Goal: Task Accomplishment & Management: Manage account settings

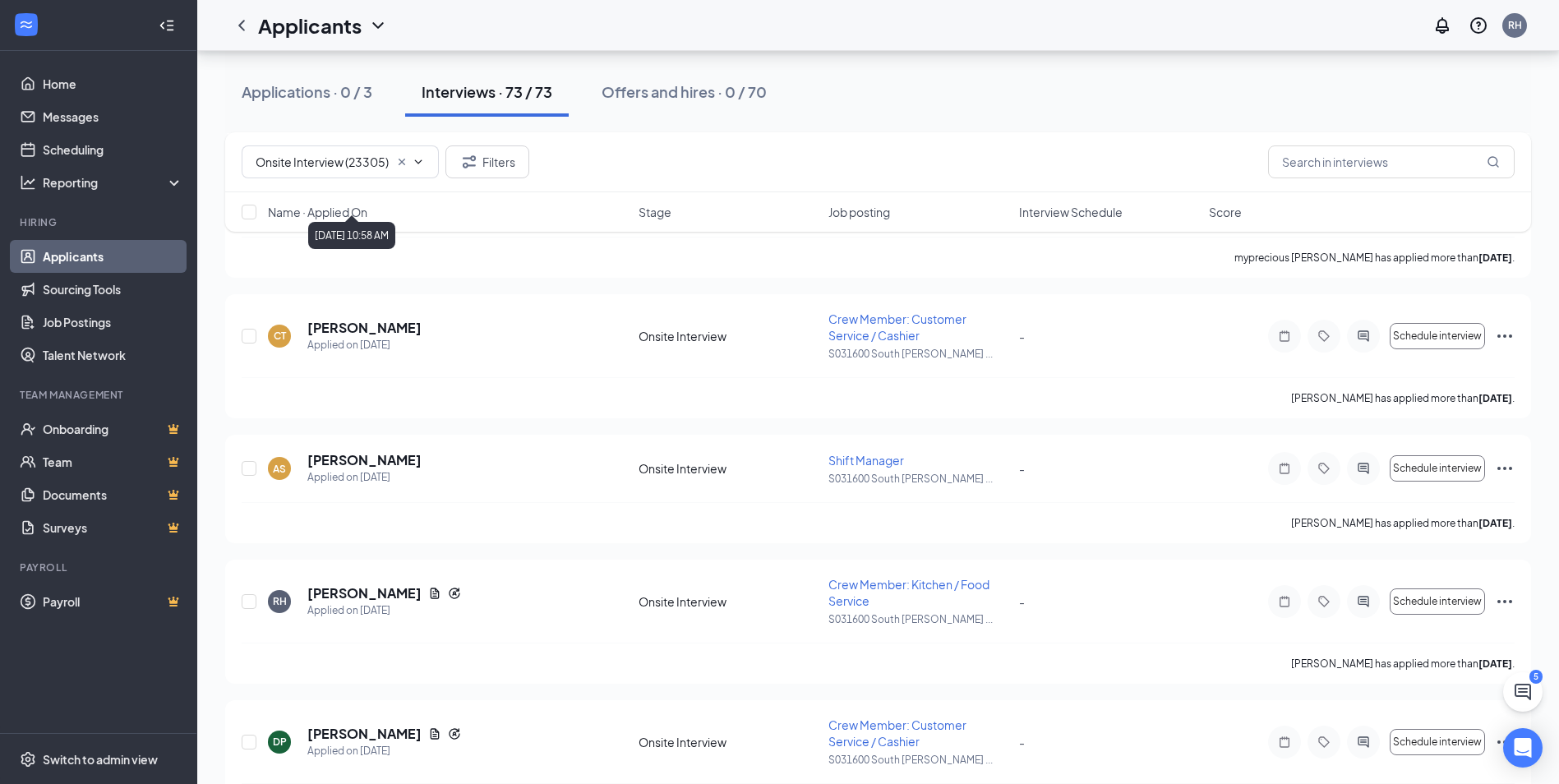
scroll to position [3698, 0]
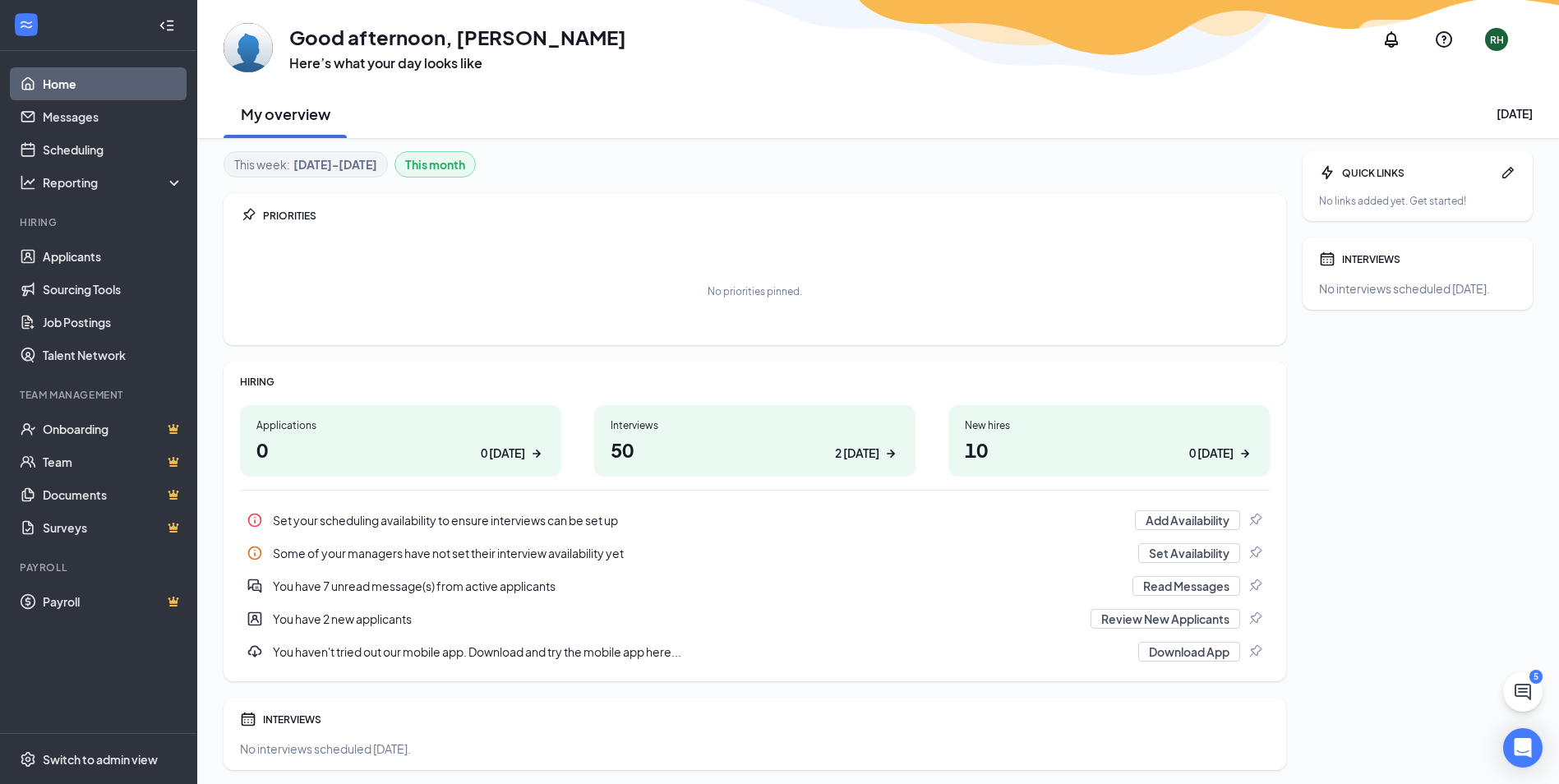
click at [626, 429] on div "Interviews" at bounding box center [755, 425] width 289 height 14
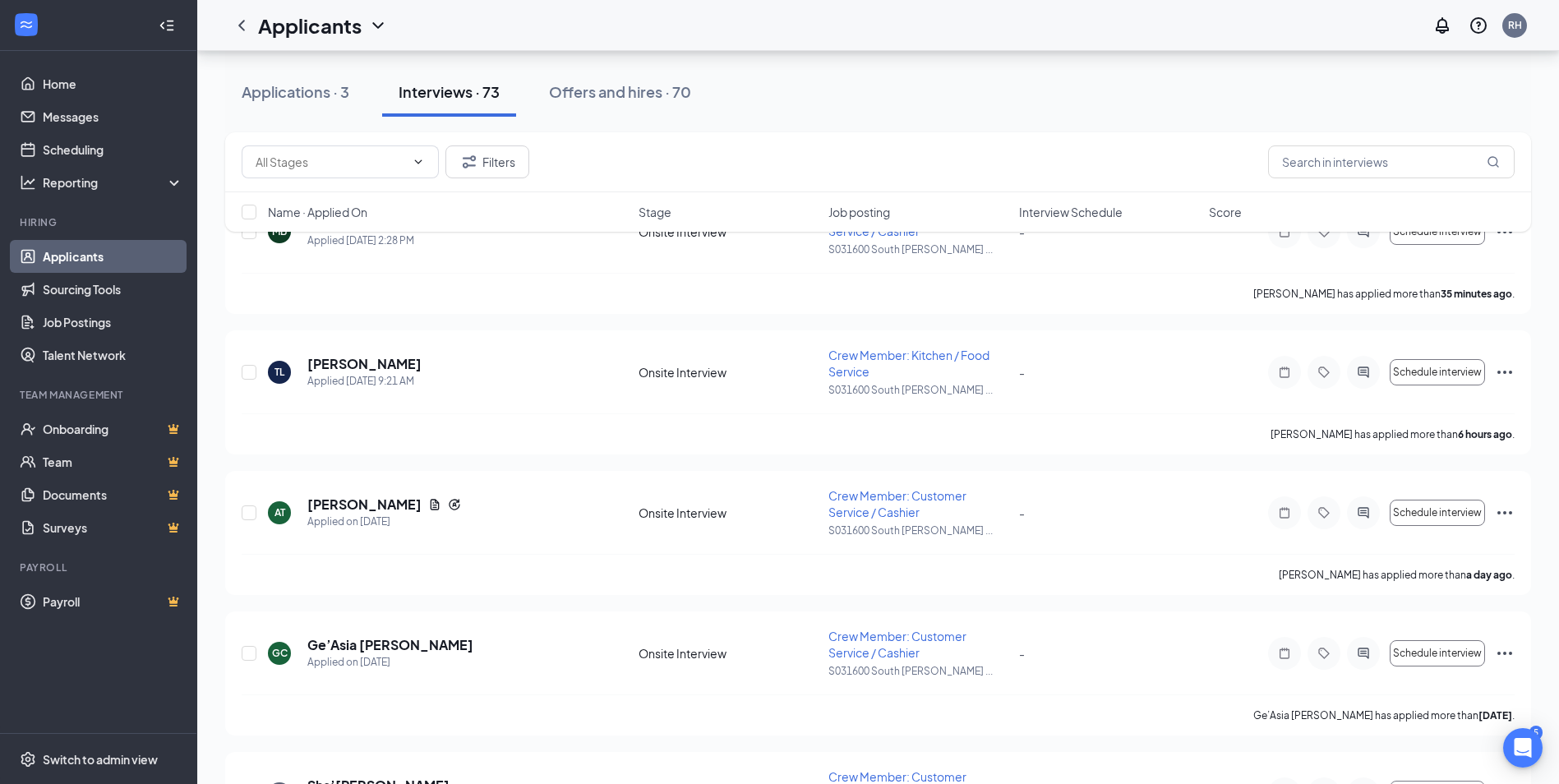
scroll to position [164, 0]
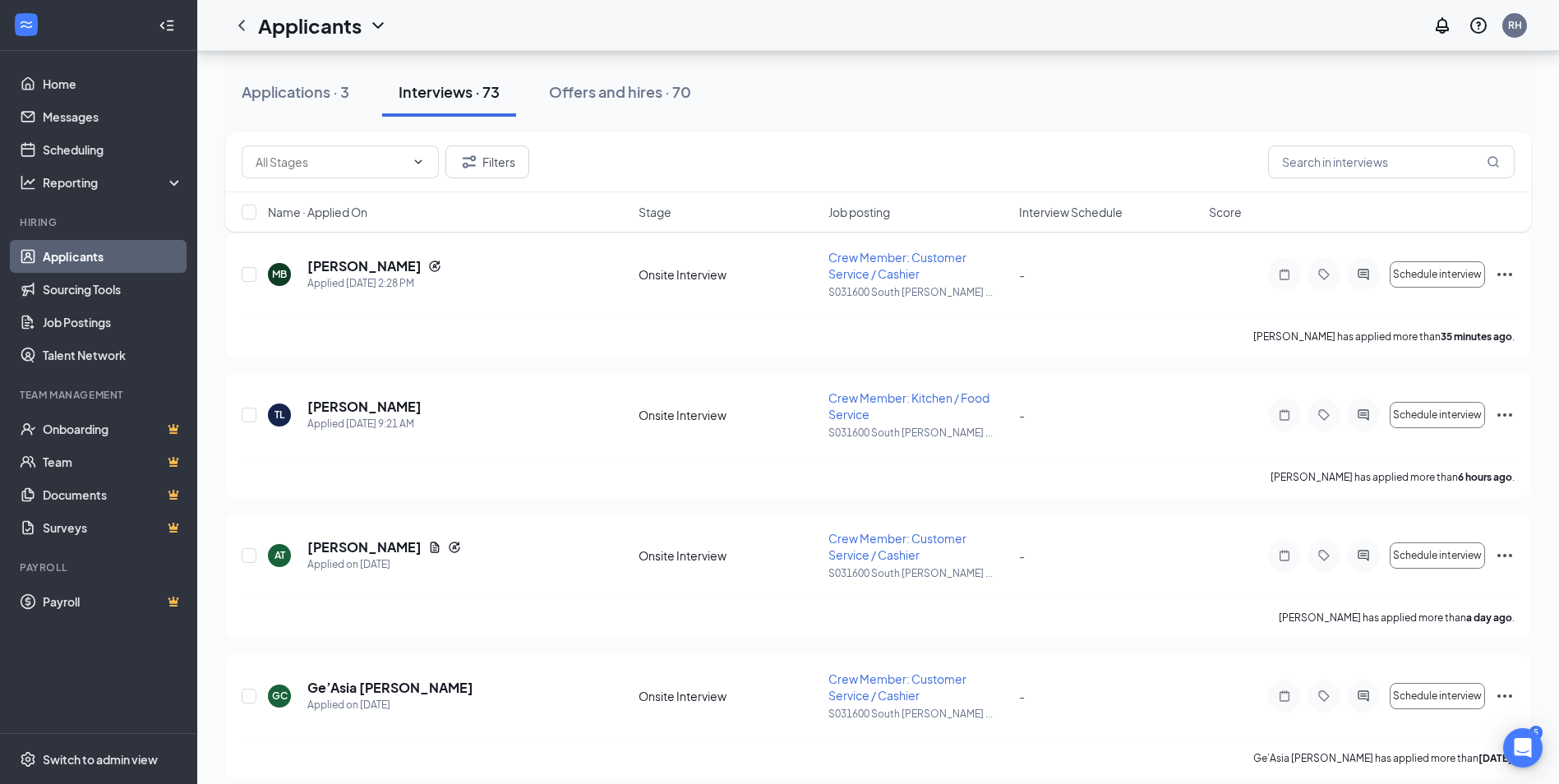
click at [59, 267] on link "Applicants" at bounding box center [113, 257] width 140 height 33
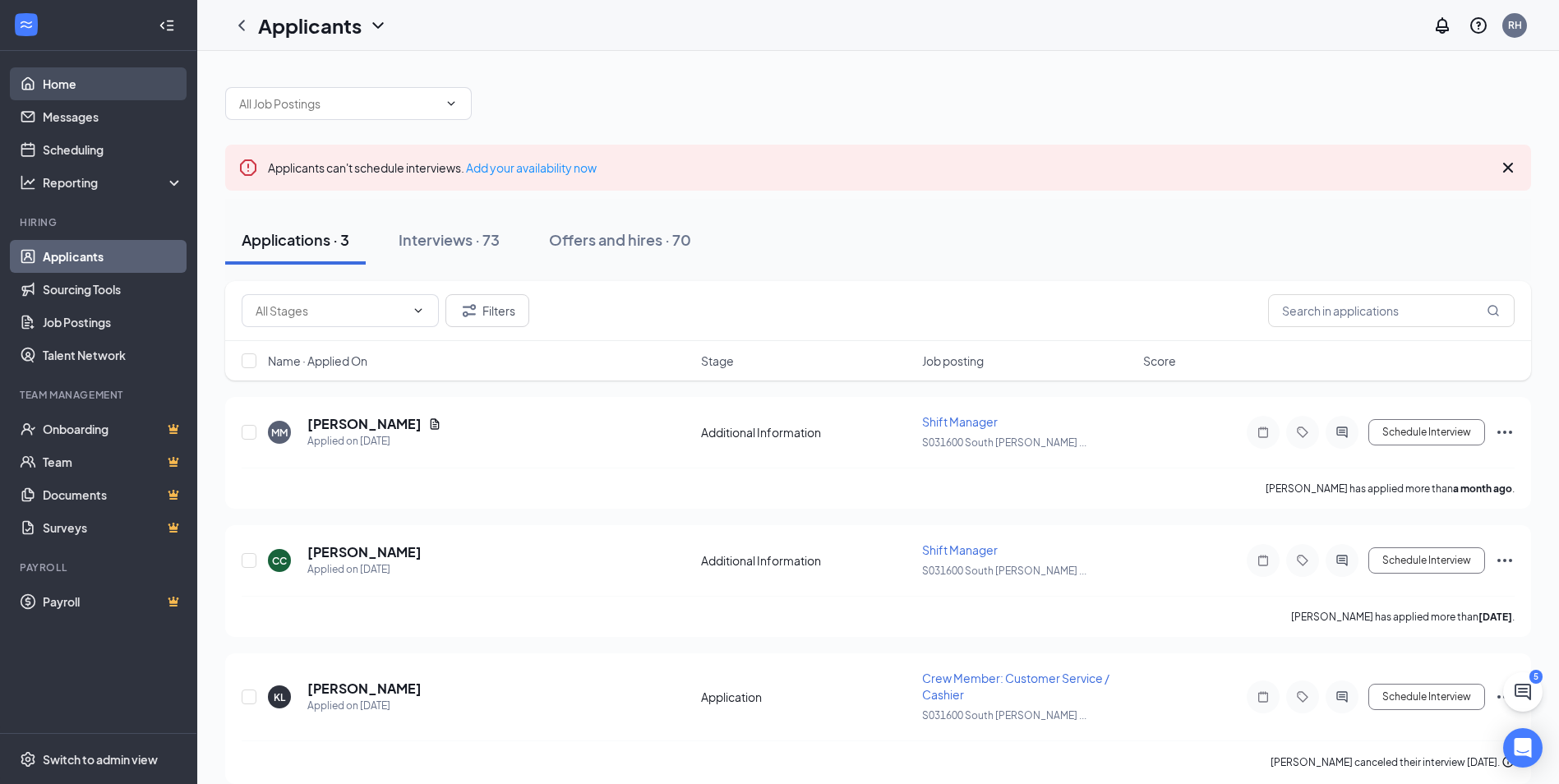
click at [58, 85] on link "Home" at bounding box center [113, 84] width 140 height 33
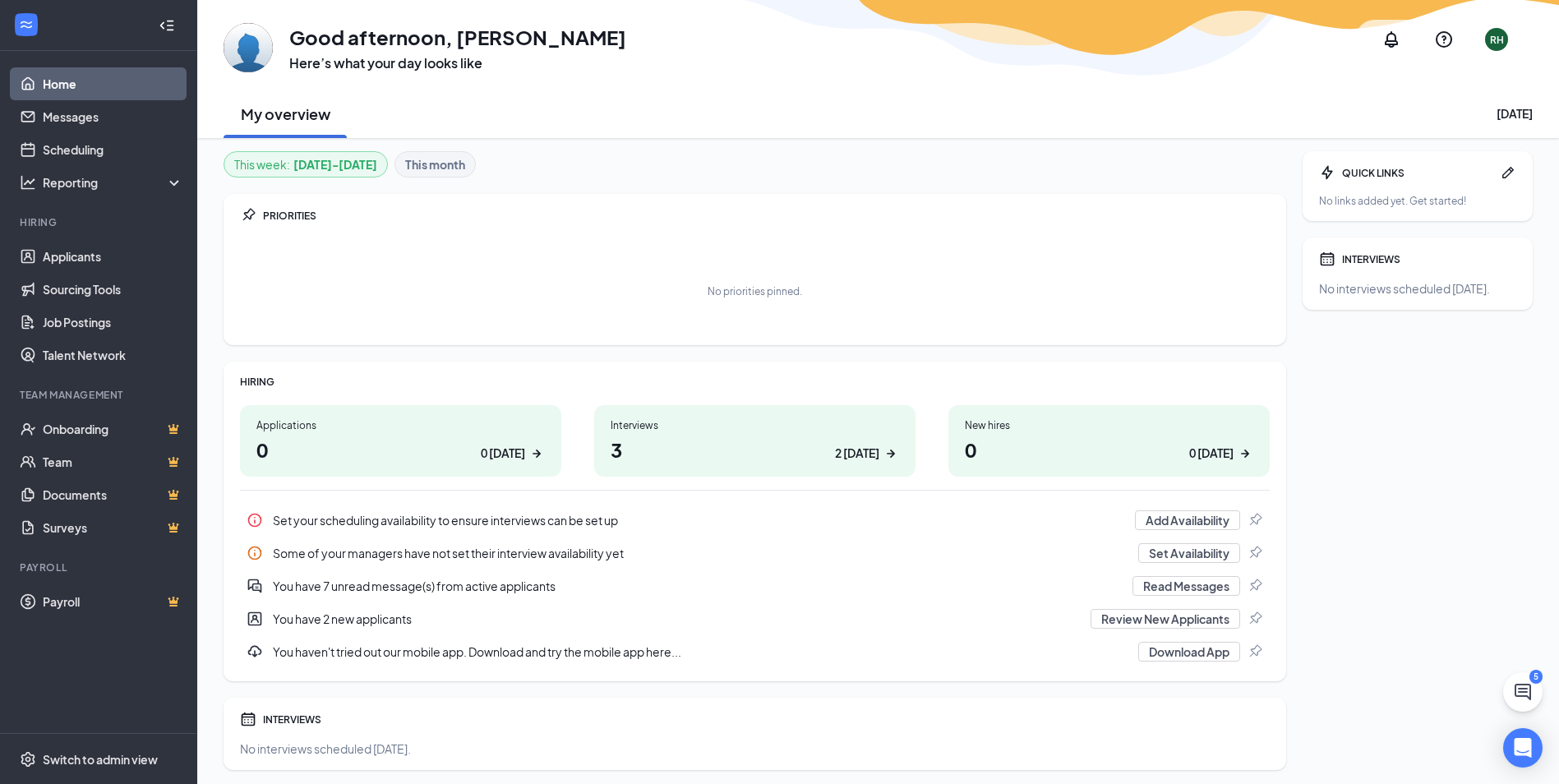
click at [630, 437] on h1 "3 2 today" at bounding box center [755, 450] width 289 height 28
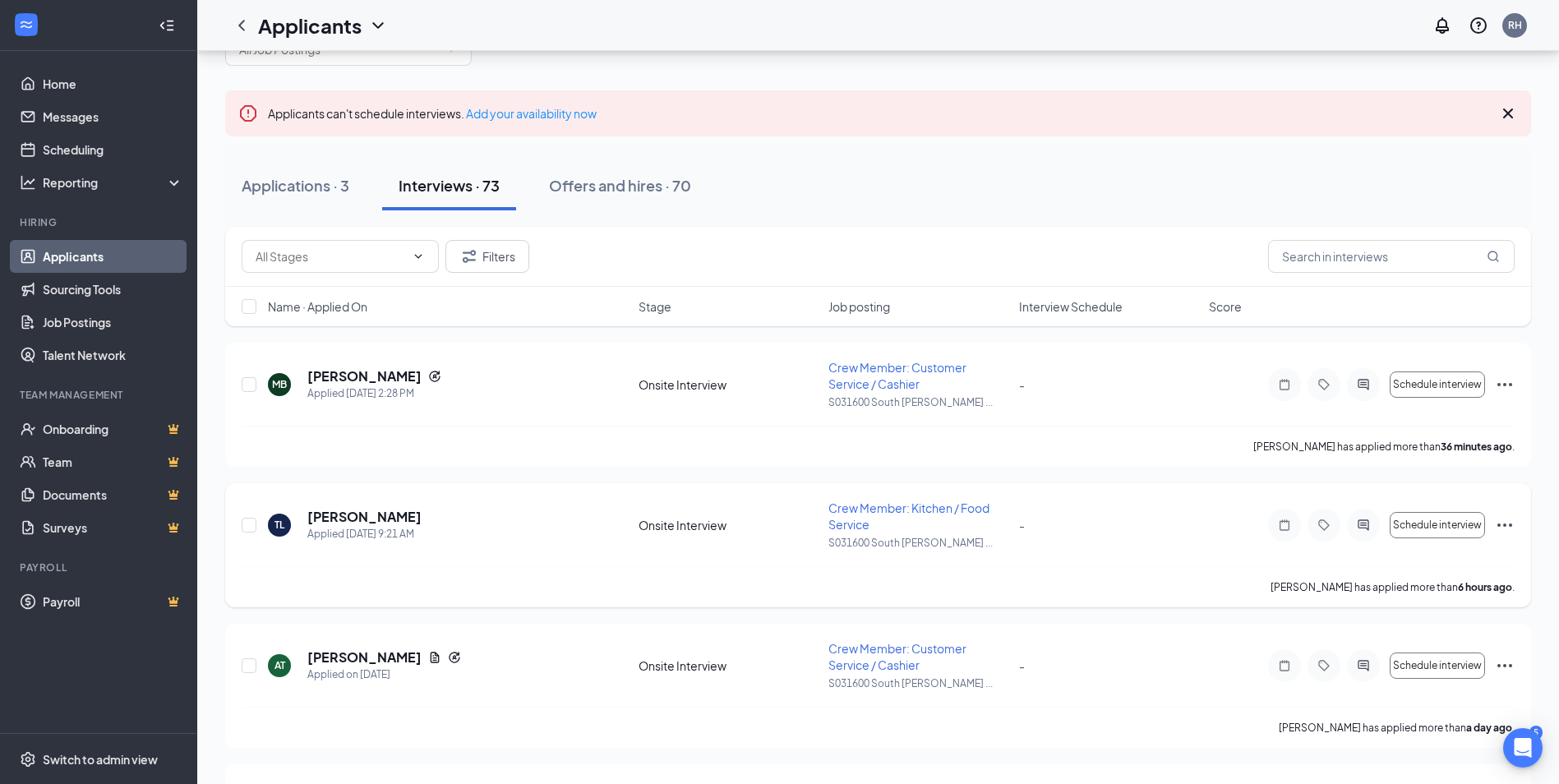
scroll to position [83, 0]
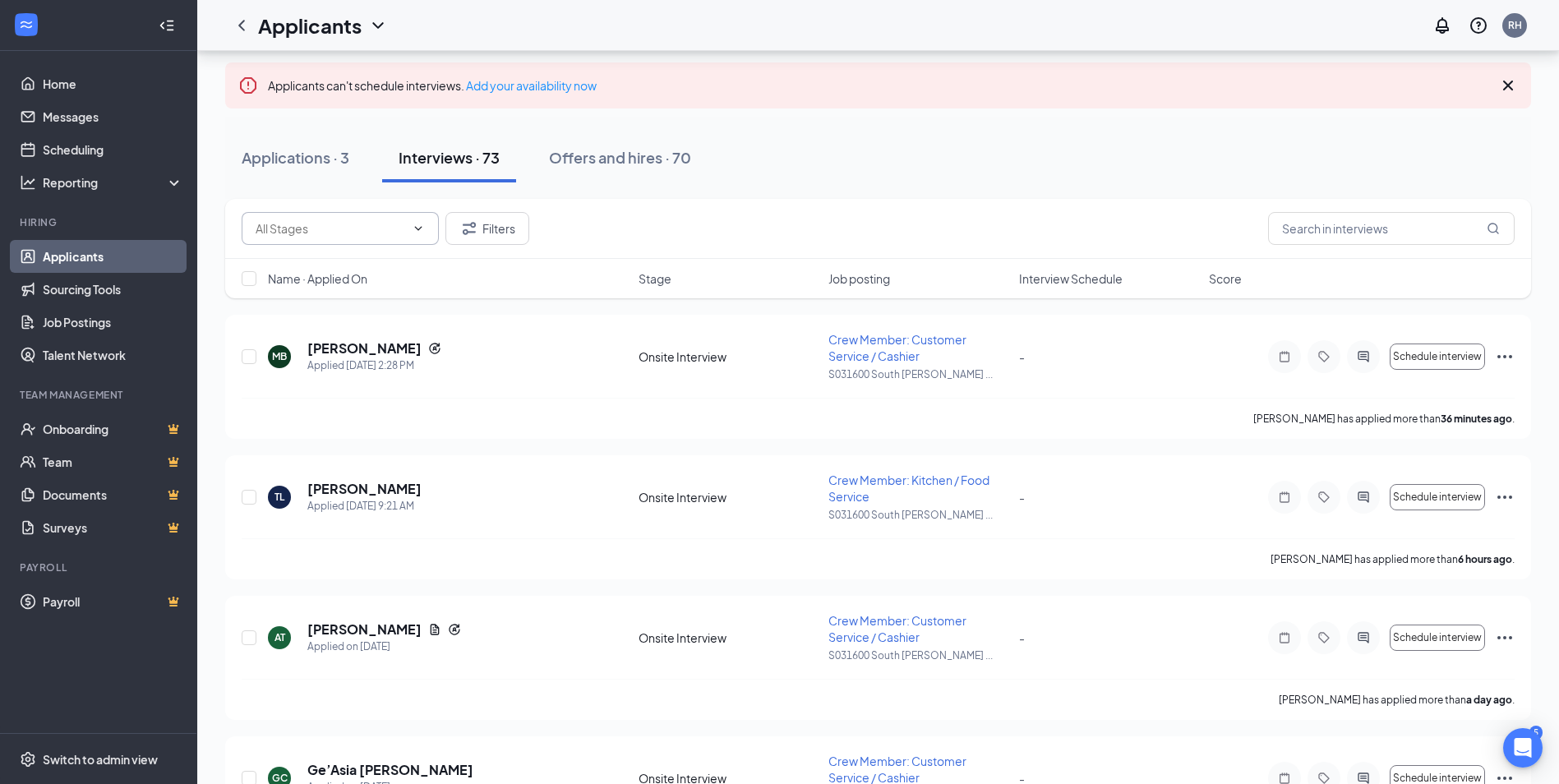
click at [413, 234] on icon "ChevronDown" at bounding box center [418, 229] width 13 height 13
click at [479, 222] on icon "Filter" at bounding box center [470, 229] width 20 height 20
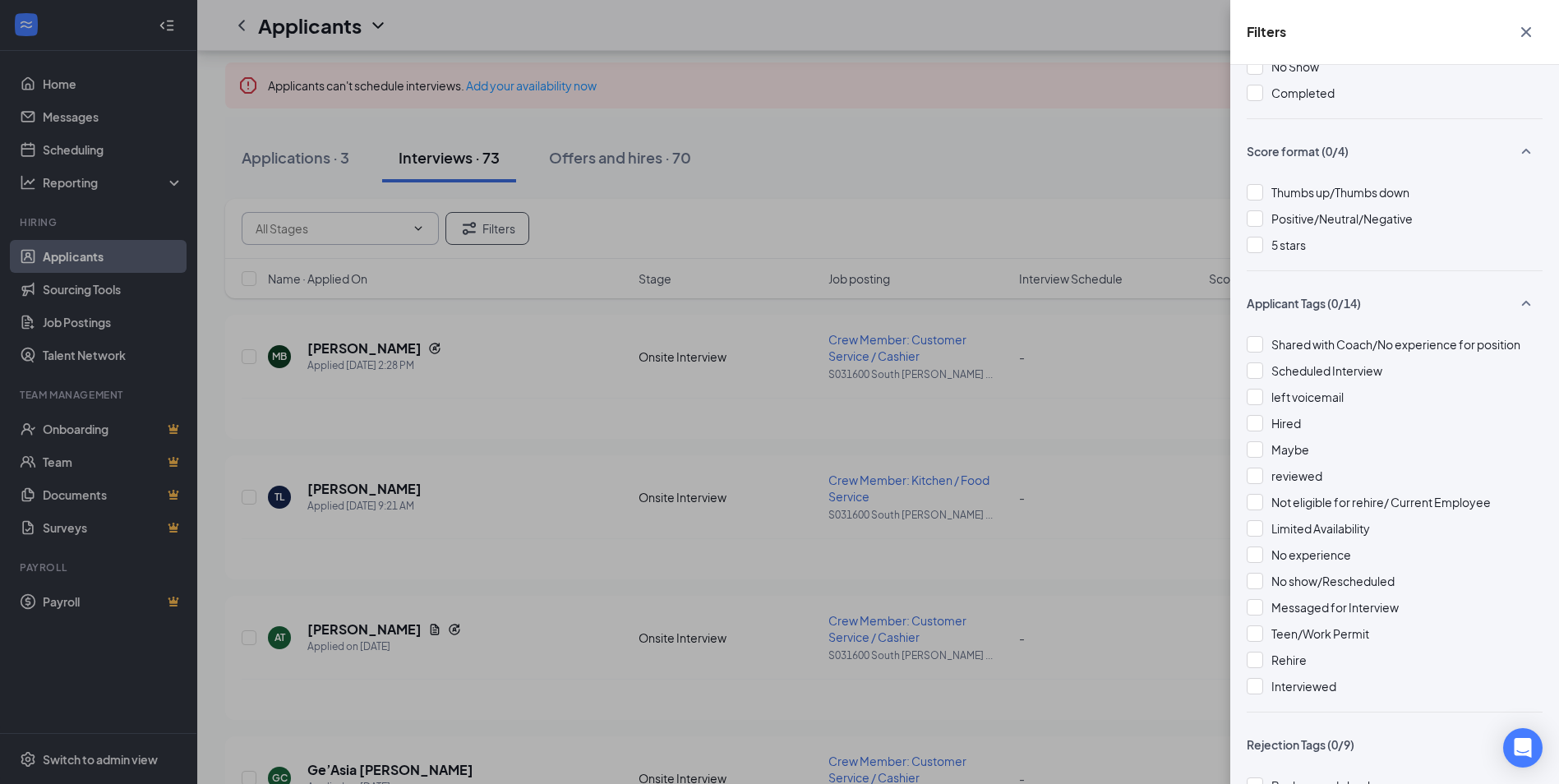
drag, startPoint x: 1046, startPoint y: 545, endPoint x: 1041, endPoint y: 535, distance: 11.2
click at [1046, 541] on div "Filters Applicant Status (0/5) Unread message Hasn't messaged back Stuck in sta…" at bounding box center [779, 392] width 1559 height 784
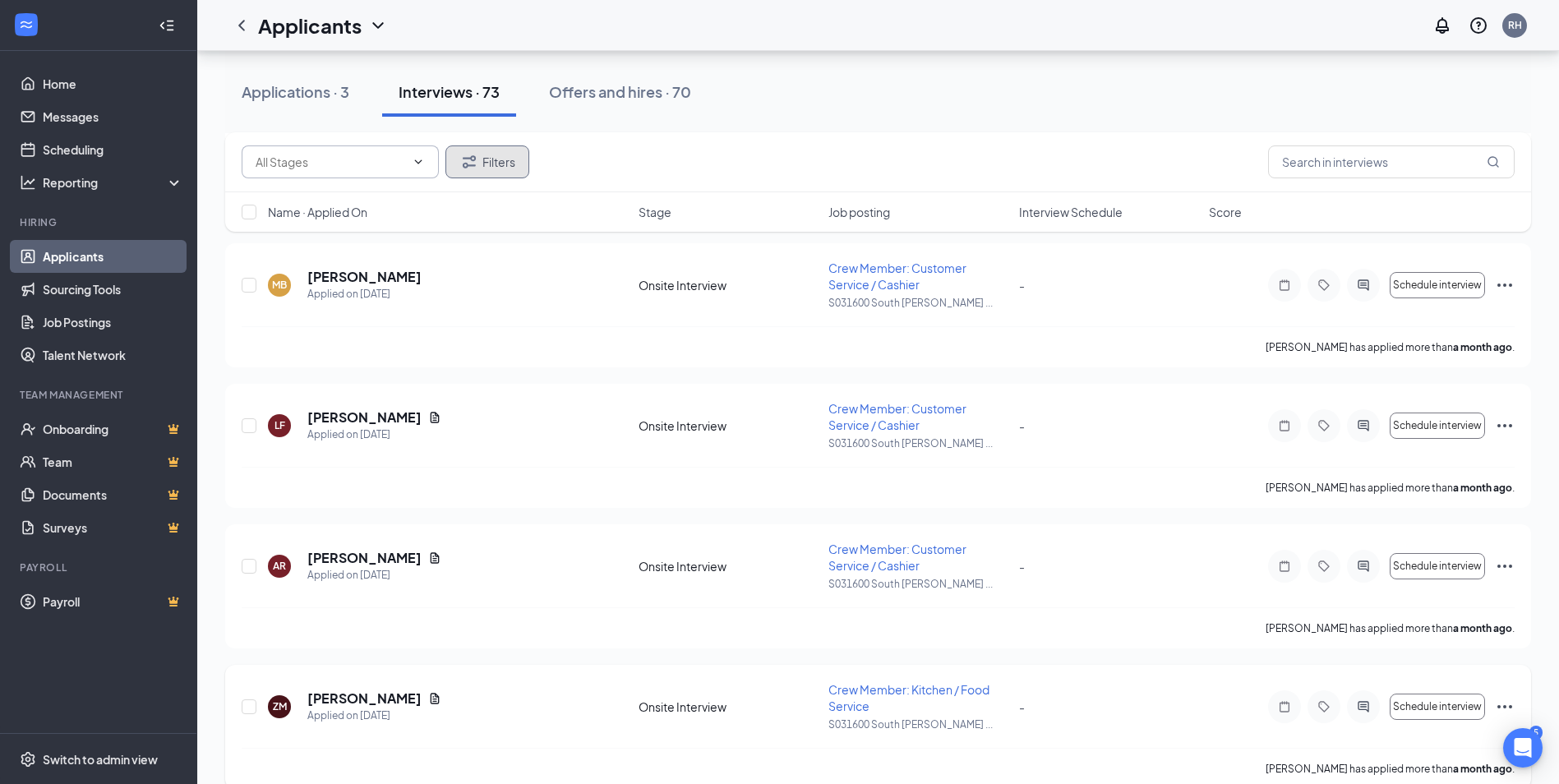
scroll to position [9828, 0]
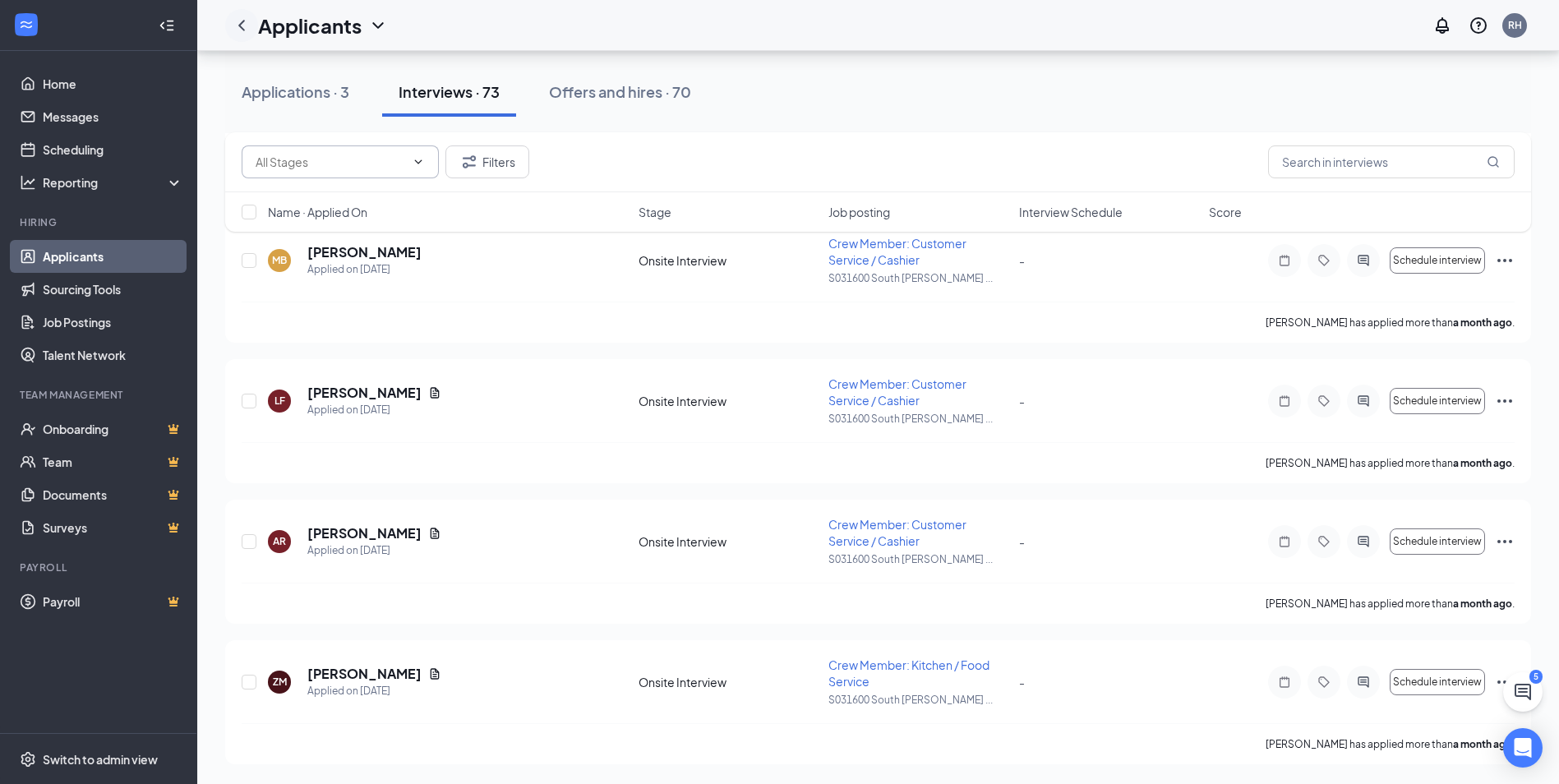
click at [242, 26] on icon "ChevronLeft" at bounding box center [242, 25] width 7 height 11
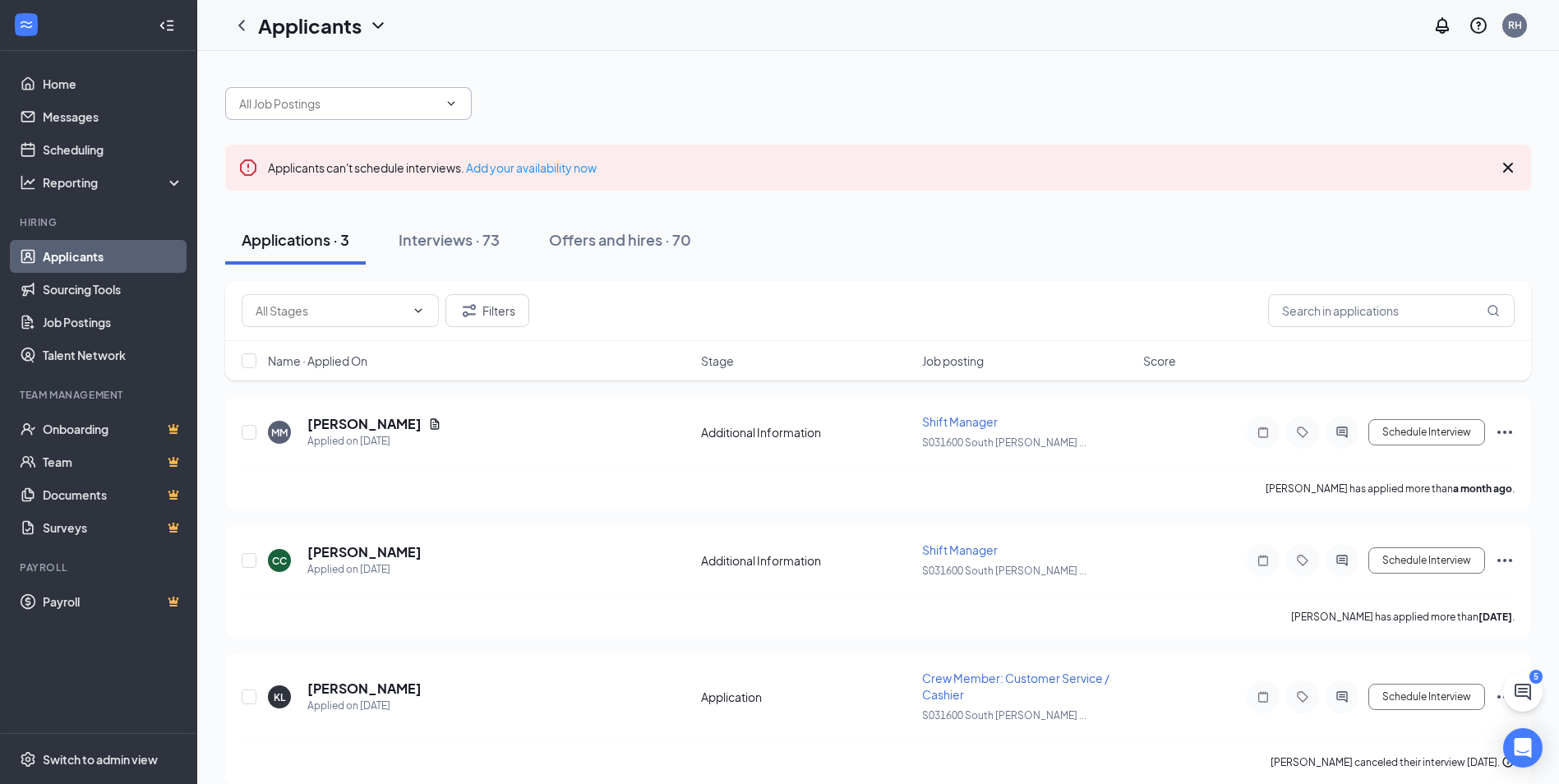
click at [449, 104] on icon "ChevronDown" at bounding box center [451, 104] width 13 height 13
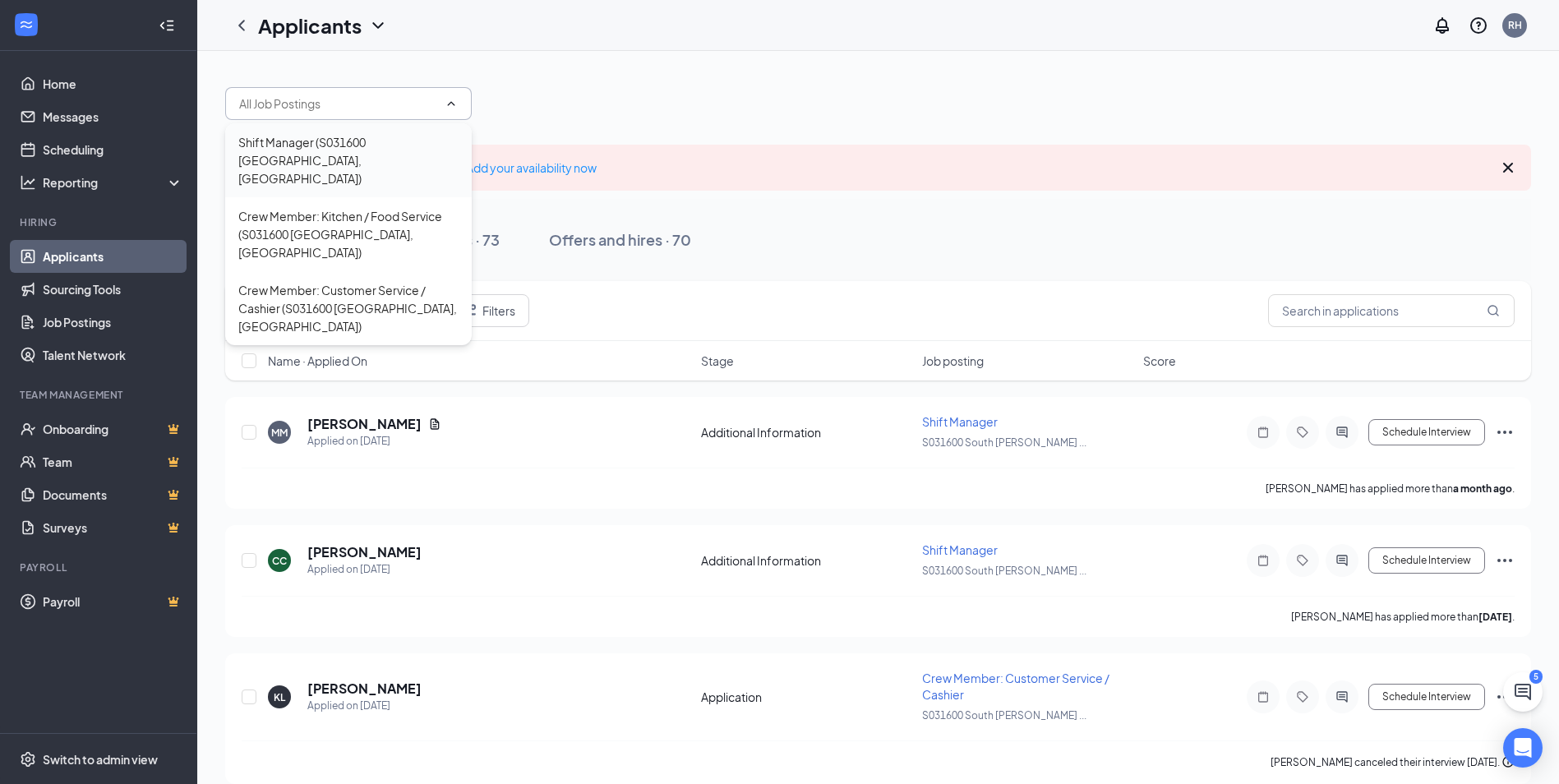
click at [350, 144] on div "Shift Manager (S031600 South Boston, VA)" at bounding box center [348, 160] width 220 height 54
type input "Shift Manager (S031600 South Boston, VA)"
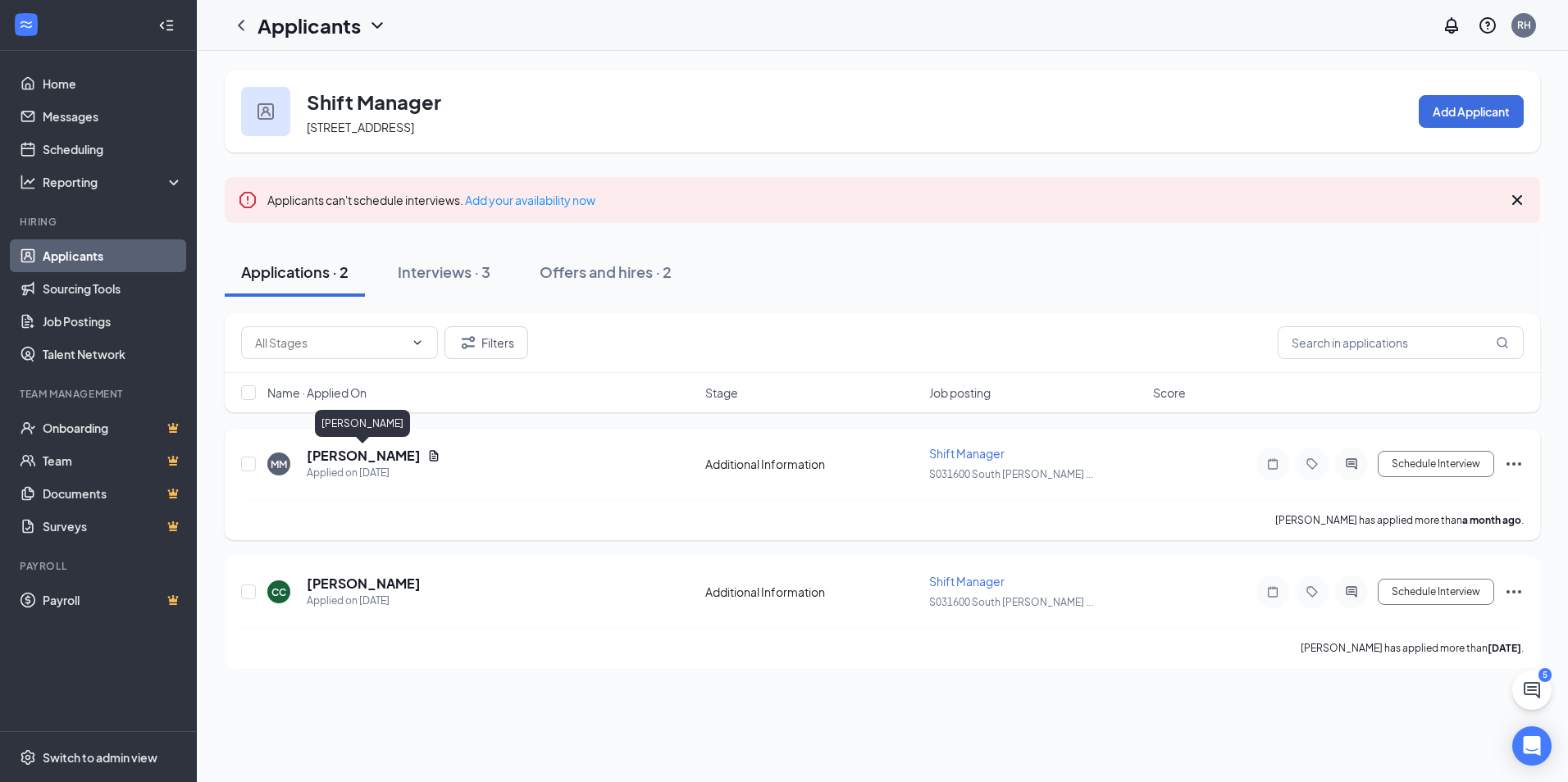
click at [349, 454] on h5 "Marquea Medley" at bounding box center [363, 456] width 114 height 18
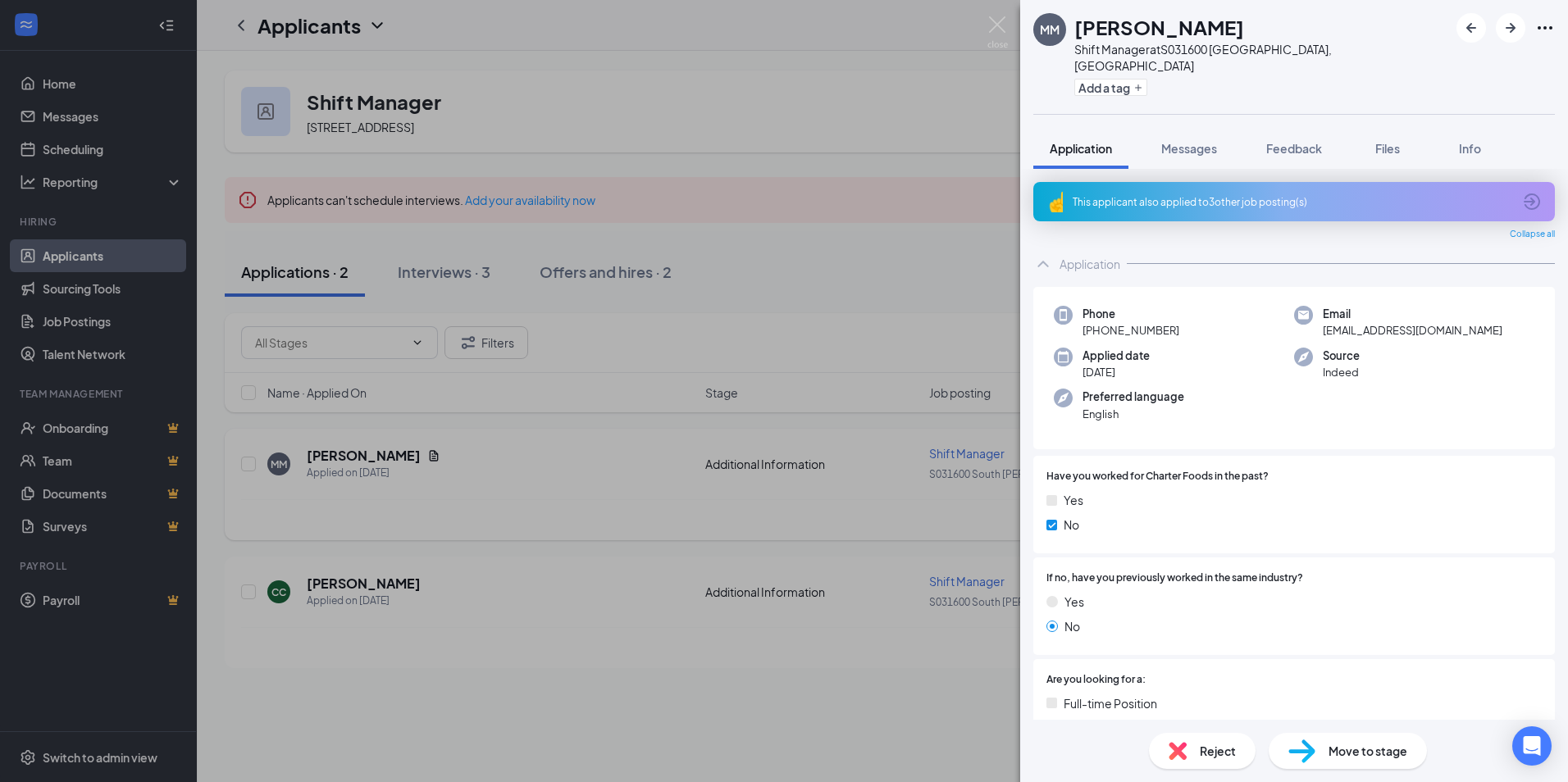
click at [415, 444] on div "MM Marquea Medley Shift Manager at S031600 South Boston, VA Add a tag Applicati…" at bounding box center [784, 391] width 1568 height 782
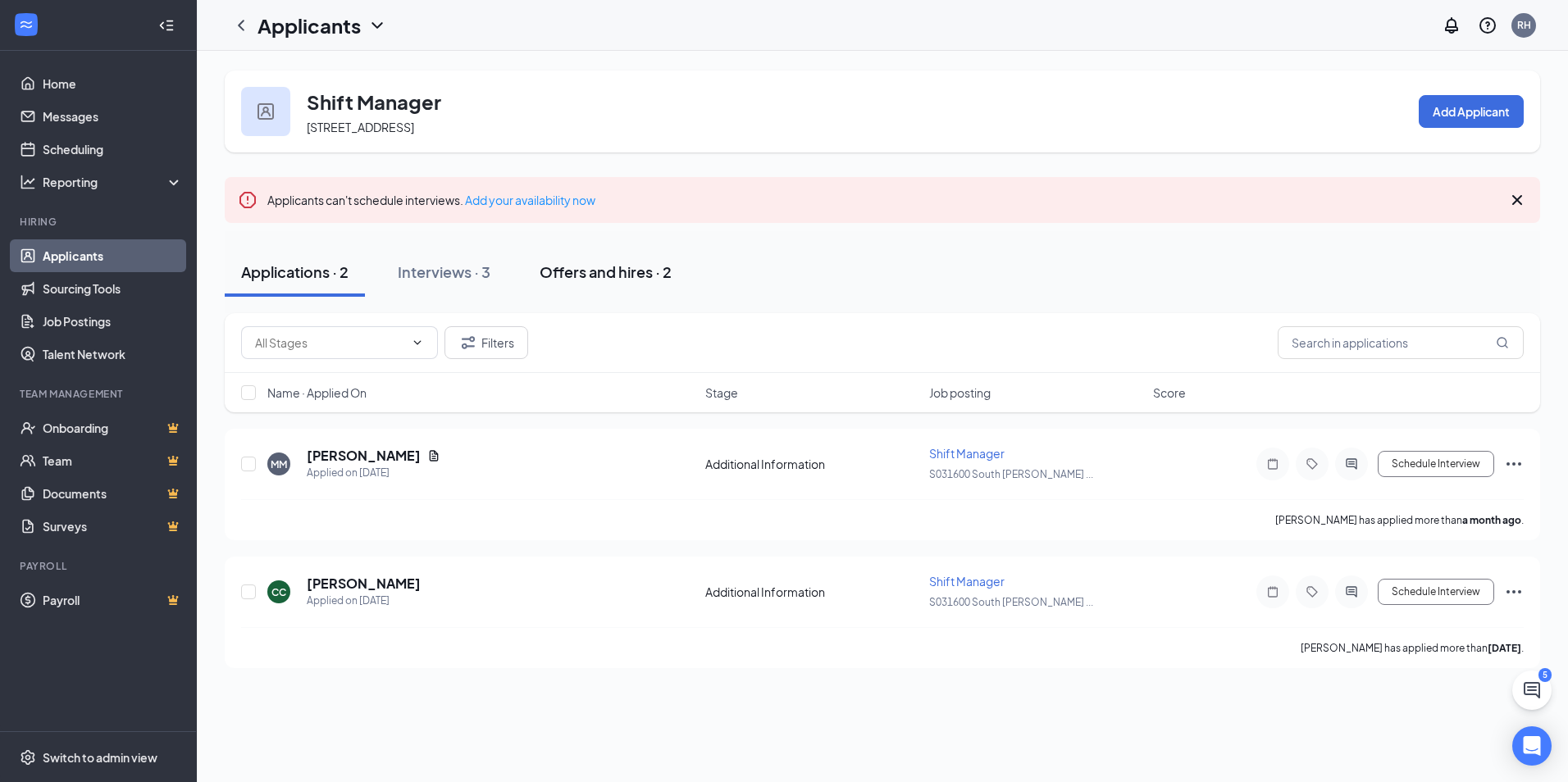
click at [634, 274] on div "Offers and hires · 2" at bounding box center [605, 272] width 132 height 21
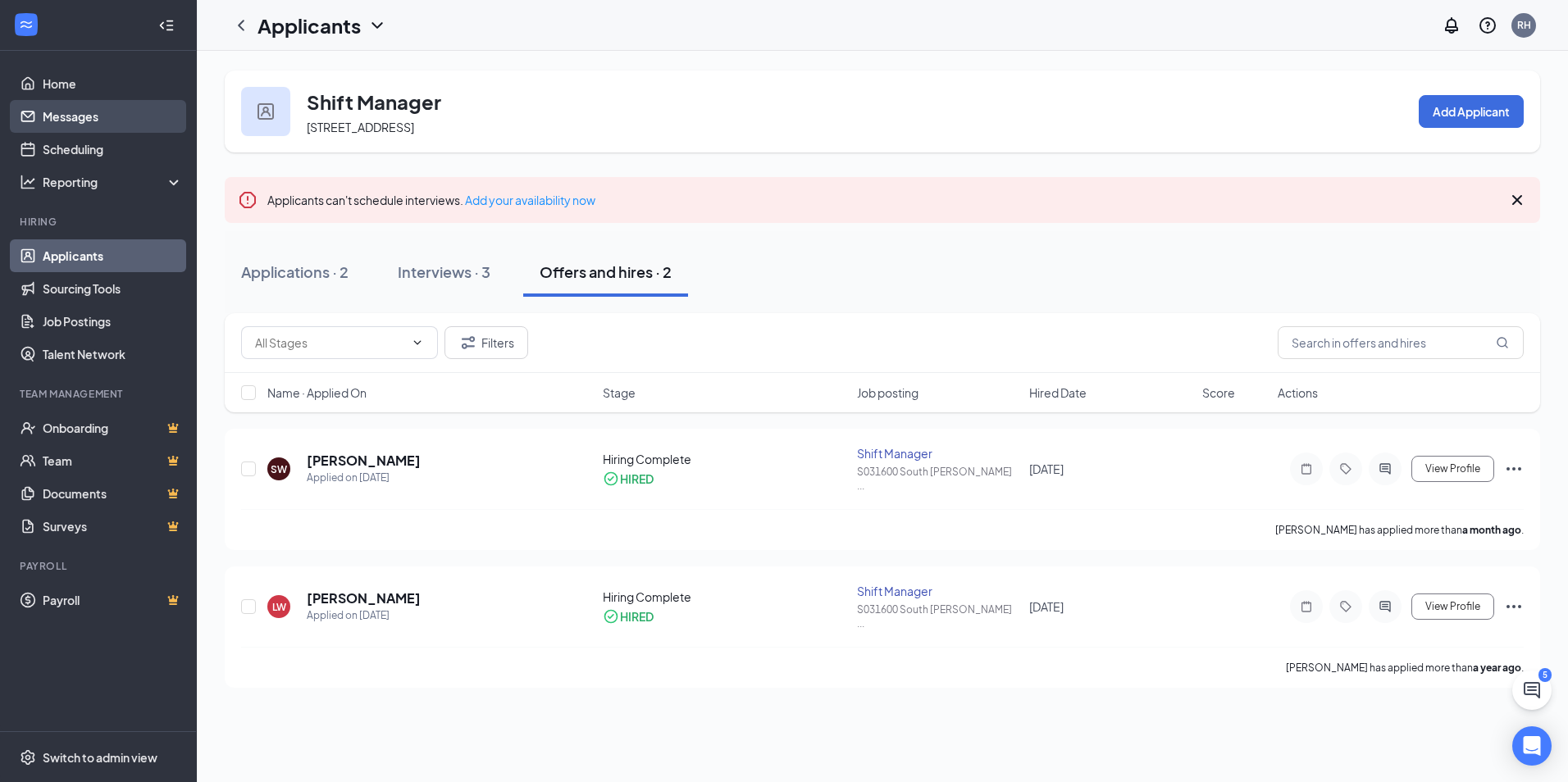
click at [80, 120] on link "Messages" at bounding box center [113, 116] width 140 height 33
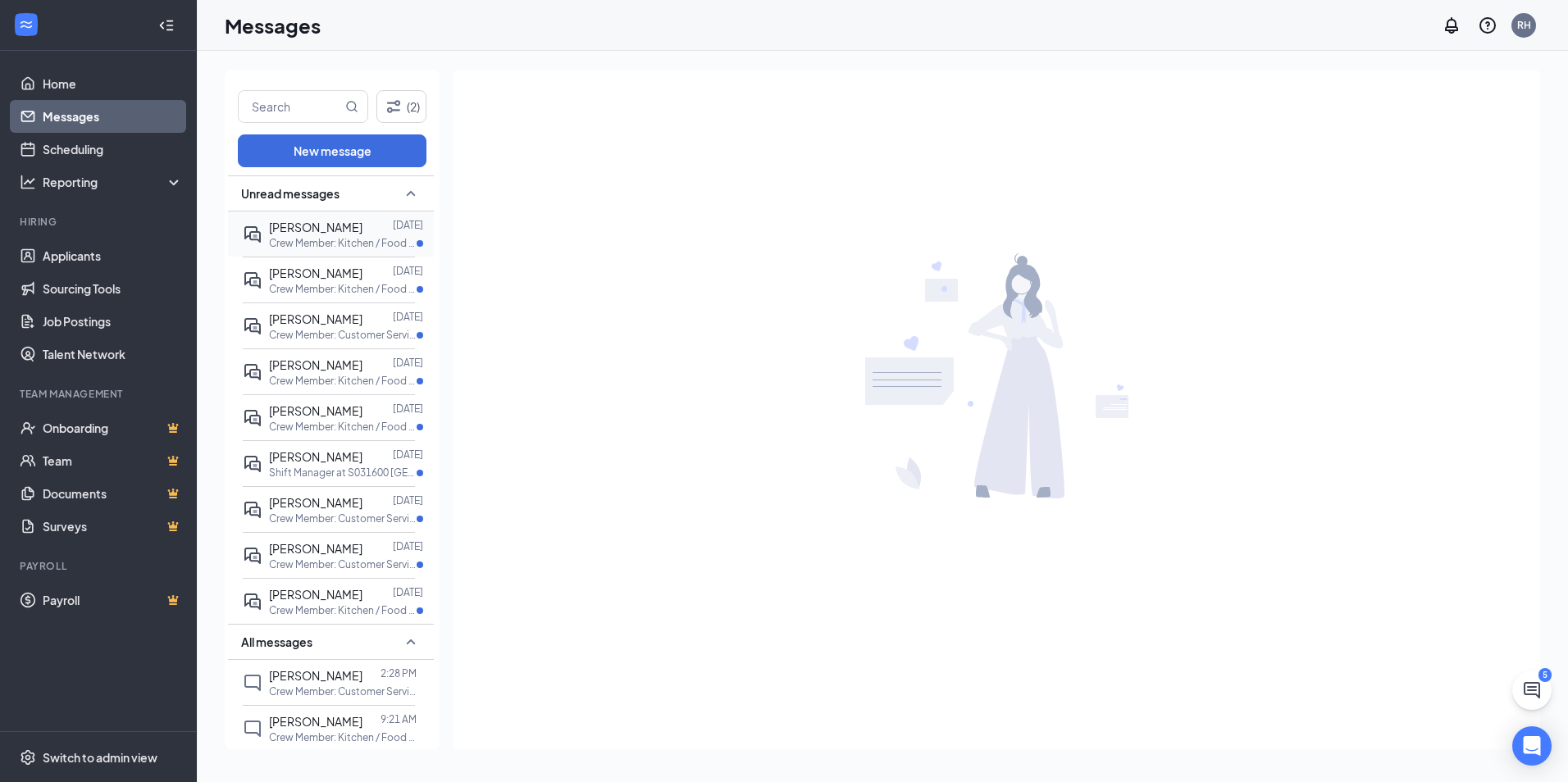
click at [320, 235] on div "[PERSON_NAME]" at bounding box center [316, 227] width 94 height 18
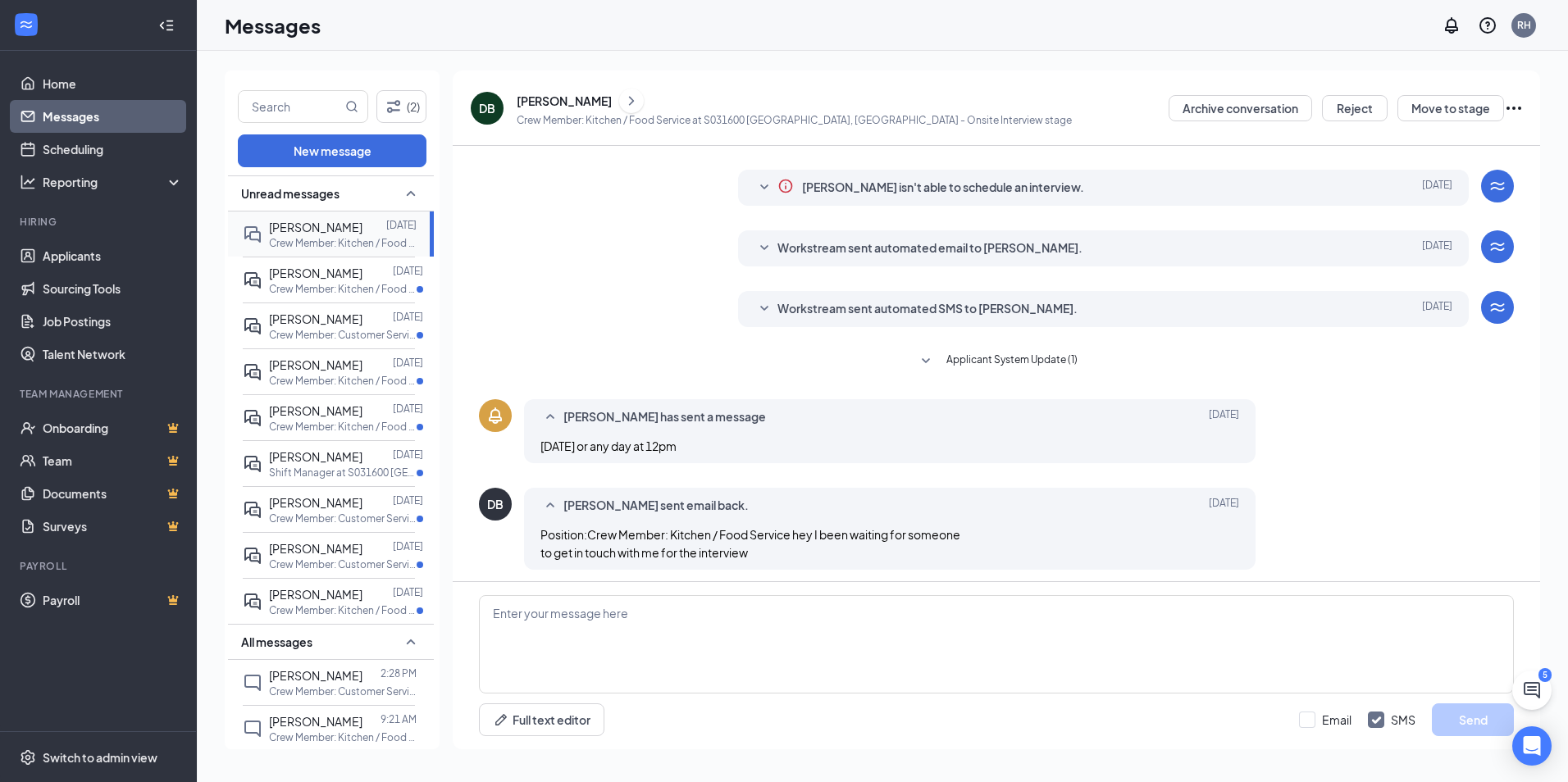
scroll to position [37, 0]
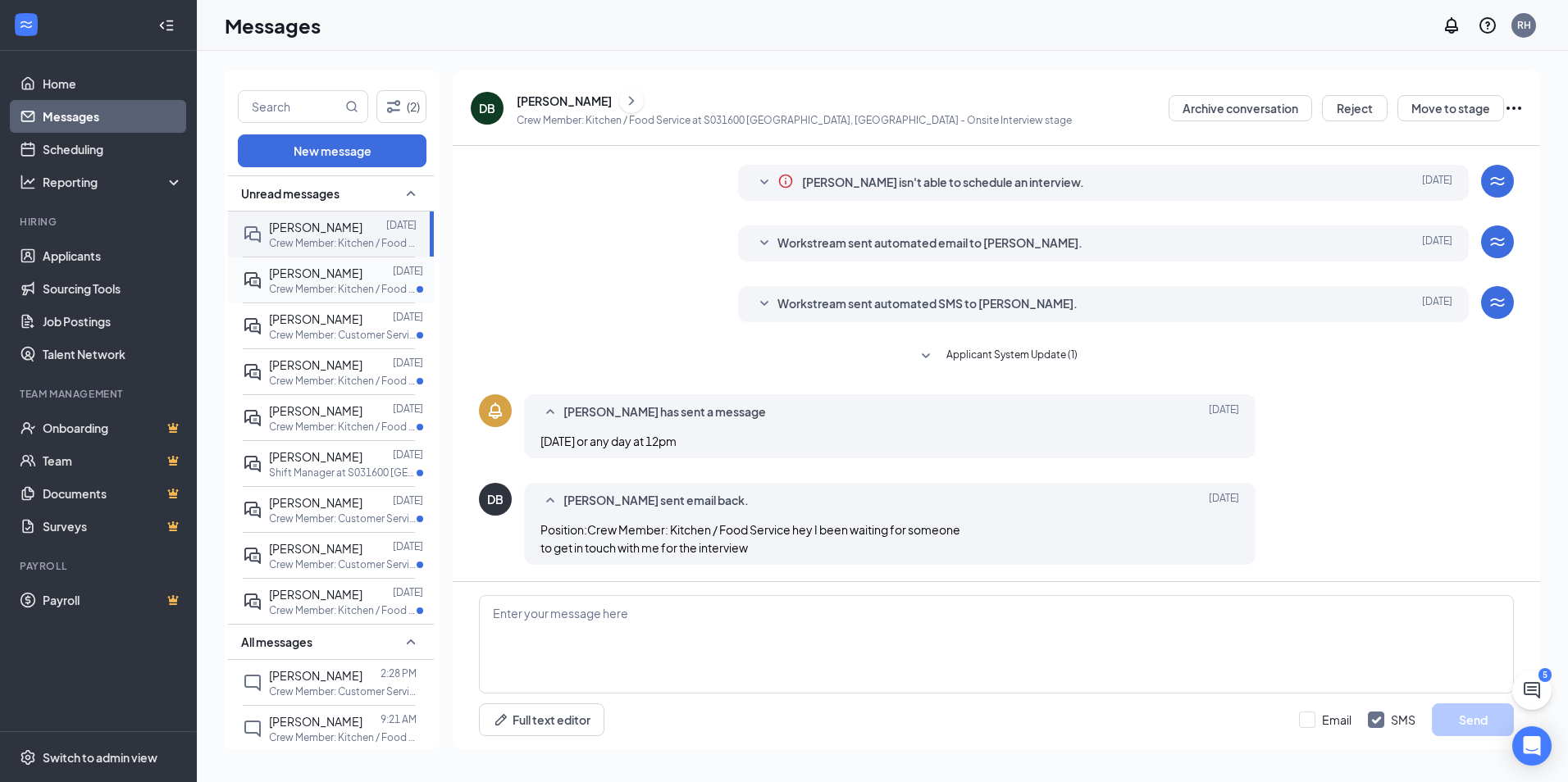
click at [315, 289] on p "Crew Member: Kitchen / Food Service at S031600 South Boston, VA" at bounding box center [343, 289] width 147 height 14
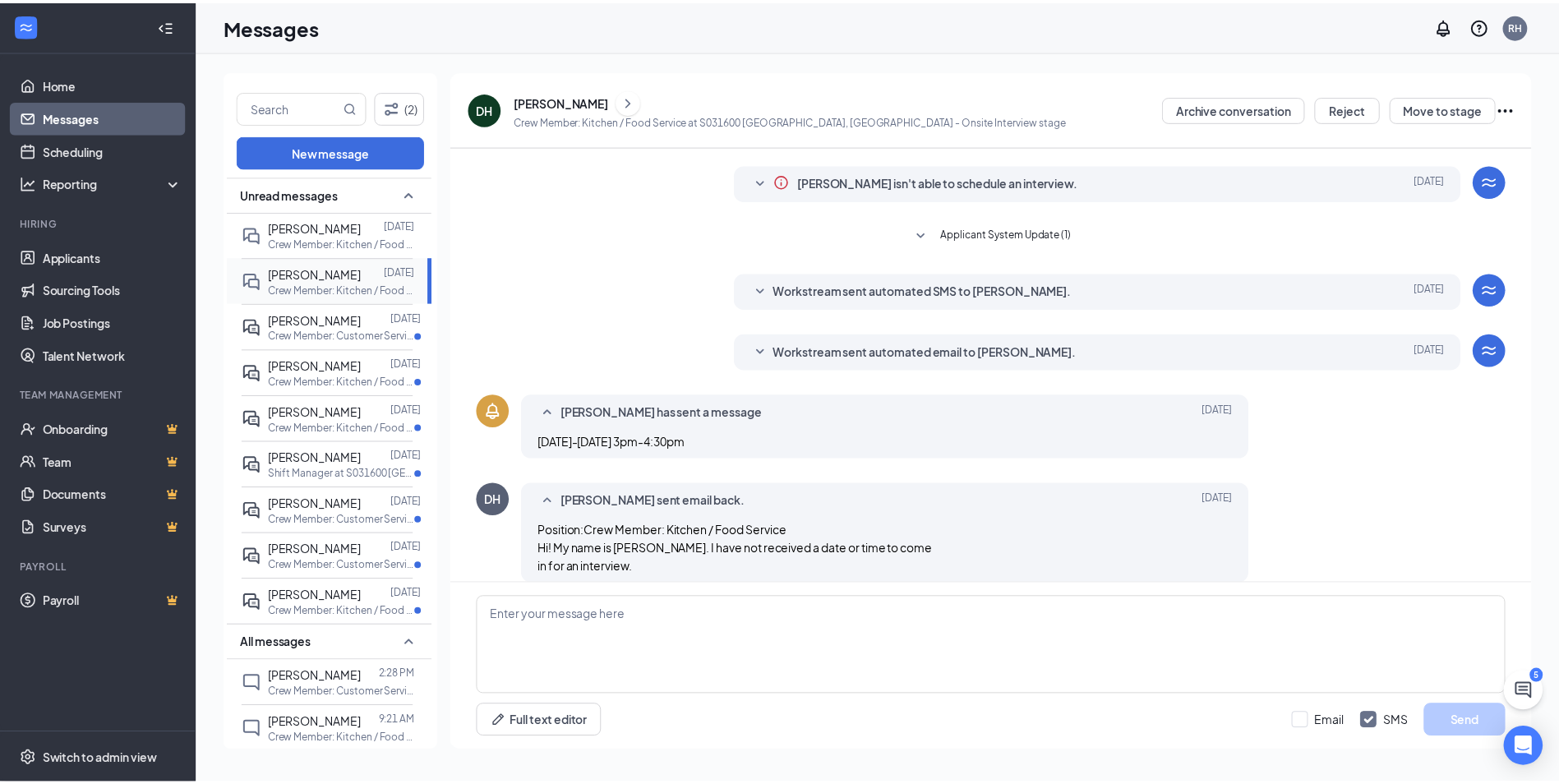
scroll to position [55, 0]
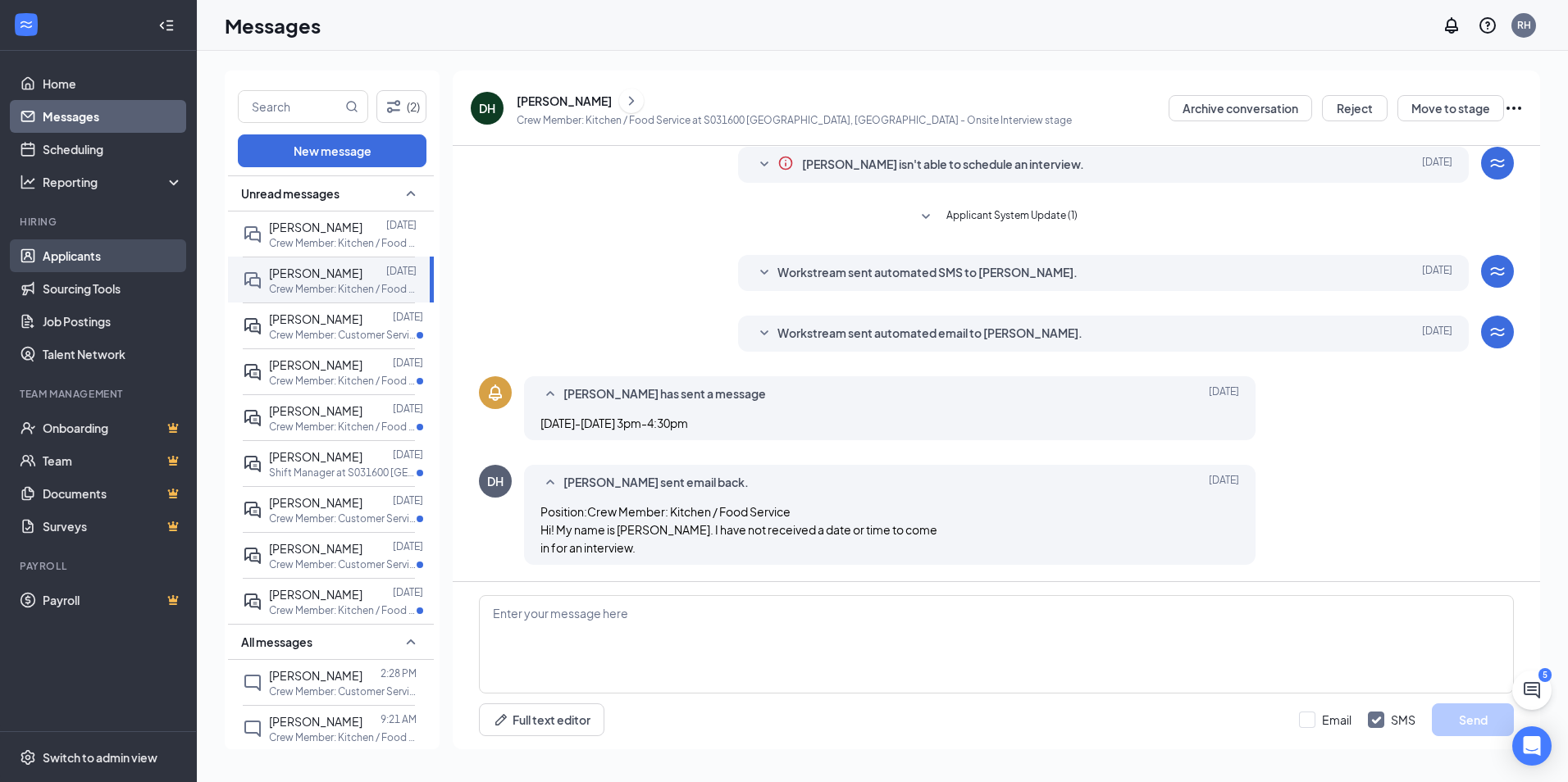
click at [51, 261] on link "Applicants" at bounding box center [113, 256] width 140 height 33
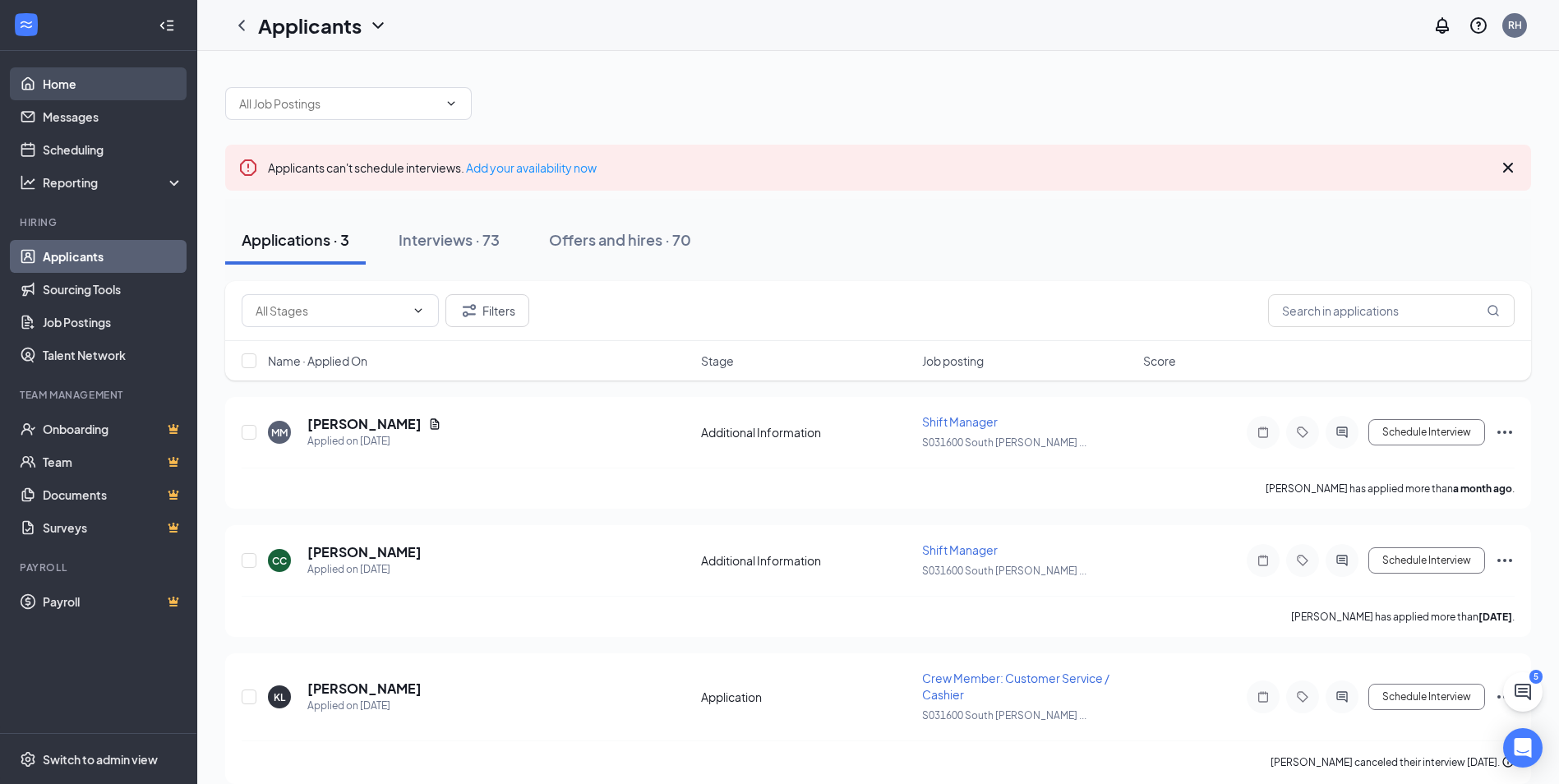
click at [56, 85] on link "Home" at bounding box center [113, 84] width 140 height 33
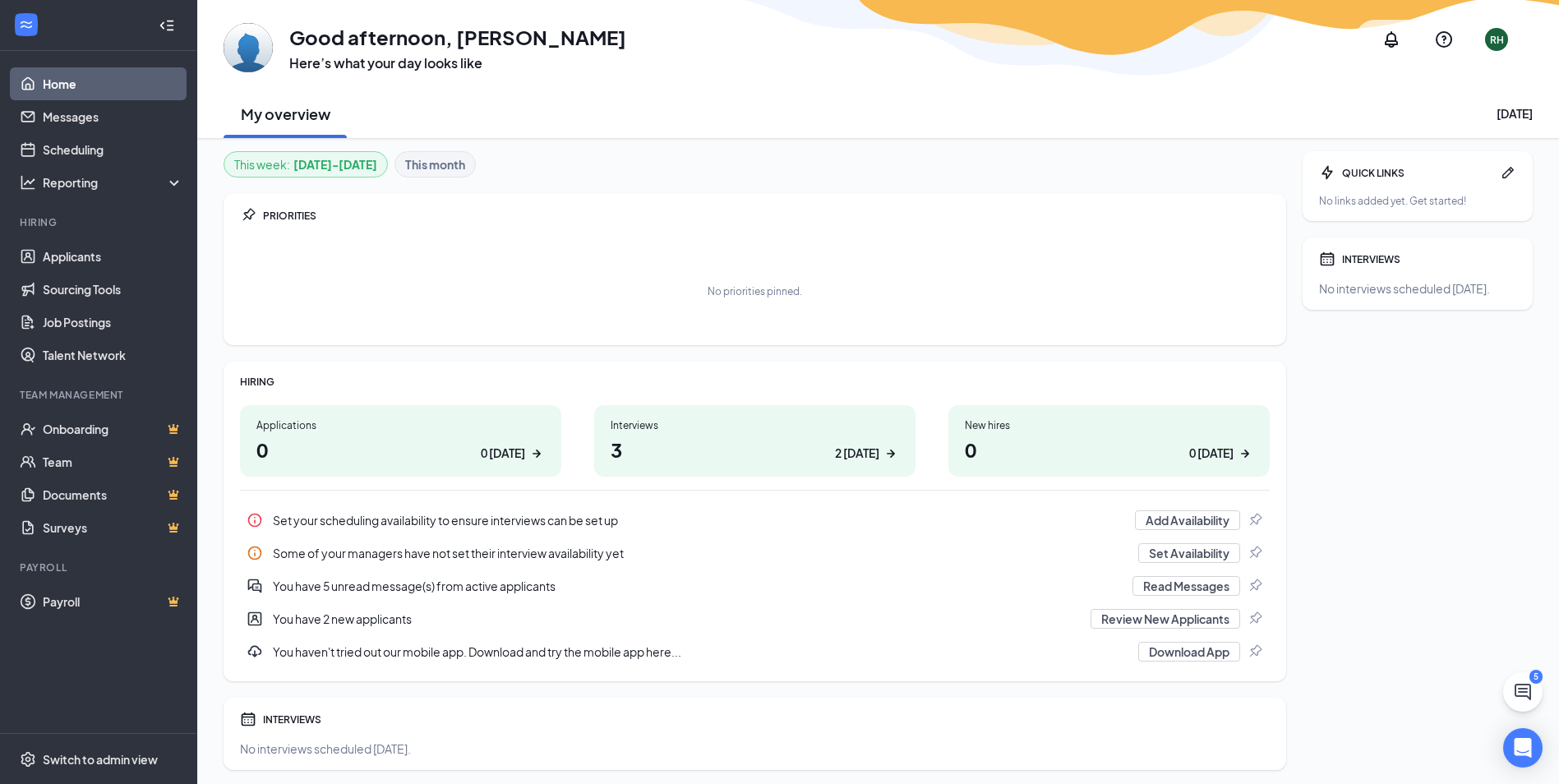
click at [502, 460] on div "0 today" at bounding box center [503, 453] width 45 height 17
click at [855, 455] on div "2 today" at bounding box center [857, 453] width 45 height 17
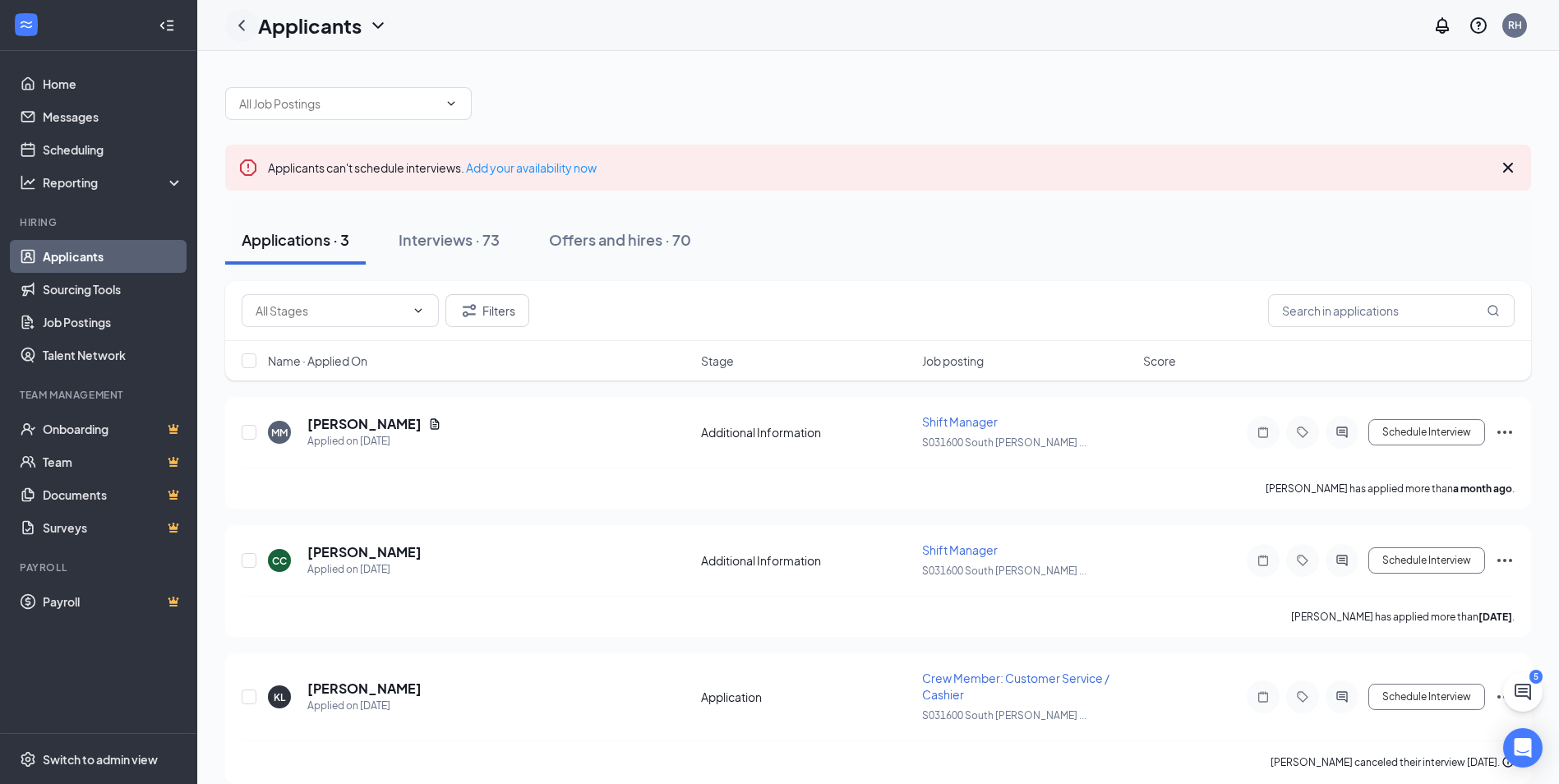
click at [245, 31] on icon "ChevronLeft" at bounding box center [242, 26] width 20 height 20
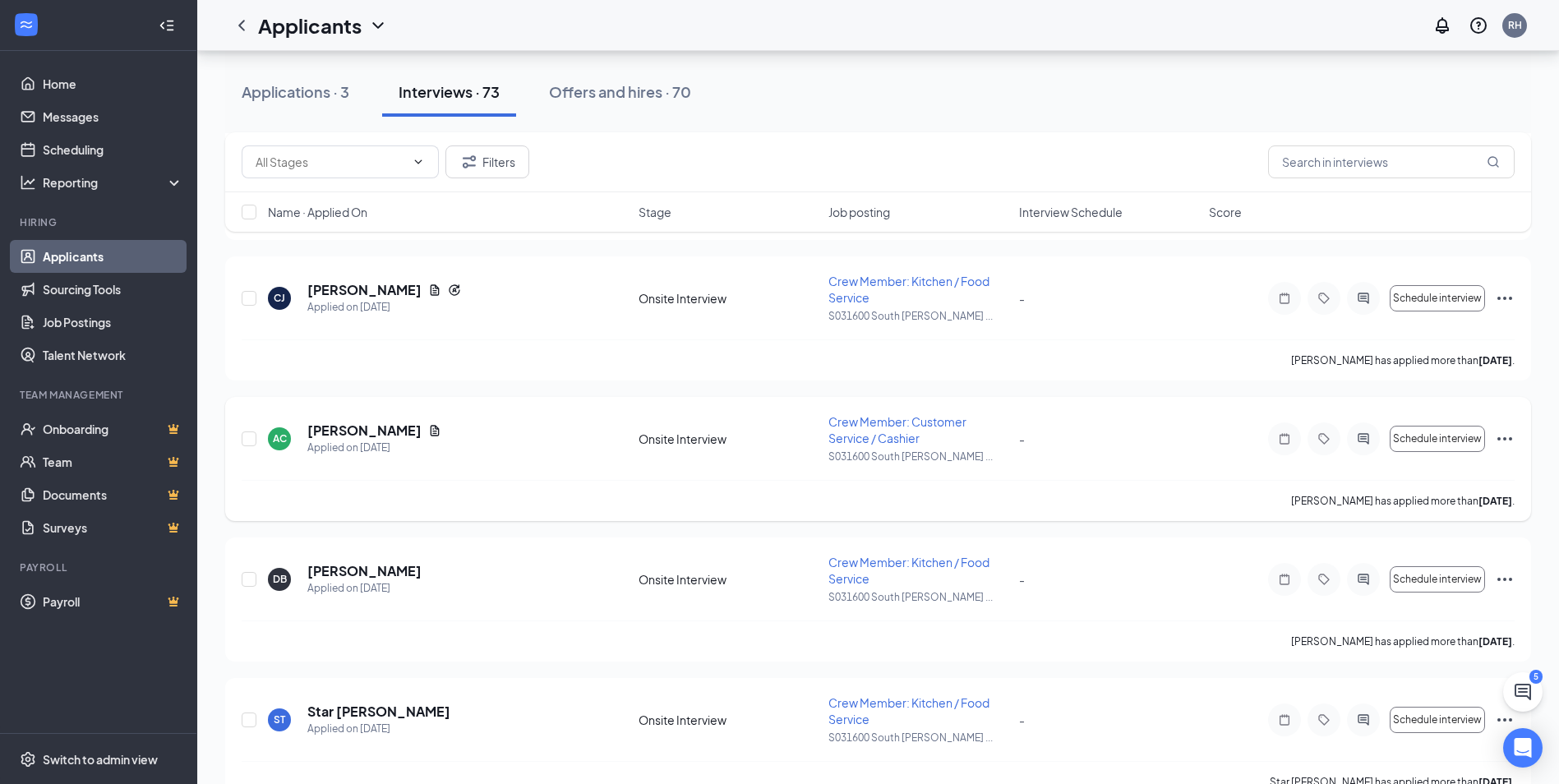
scroll to position [2137, 0]
